Goal: Navigation & Orientation: Find specific page/section

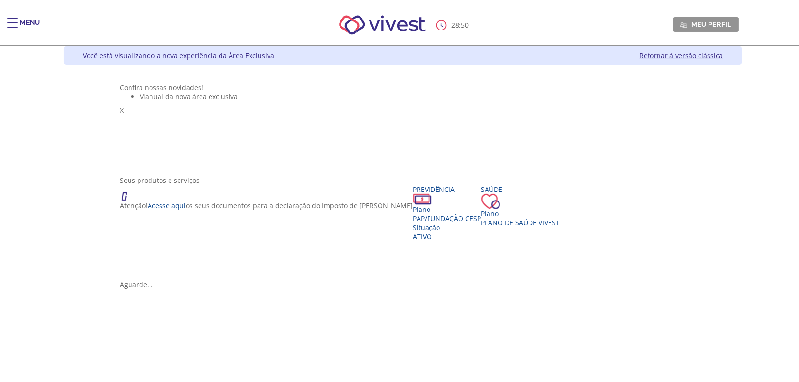
click at [390, 22] on img "Main header" at bounding box center [383, 25] width 108 height 40
click at [413, 214] on div "Plano" at bounding box center [447, 209] width 68 height 9
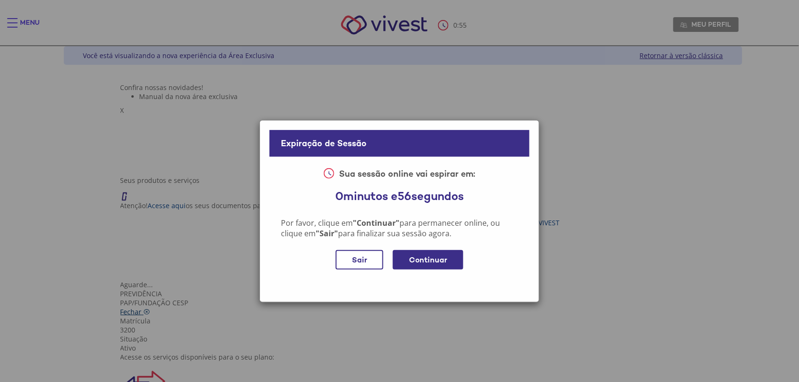
click at [142, 307] on span "Fechar" at bounding box center [131, 311] width 21 height 9
click at [344, 261] on div "Sair" at bounding box center [360, 260] width 48 height 20
